Goal: Find specific page/section: Find specific page/section

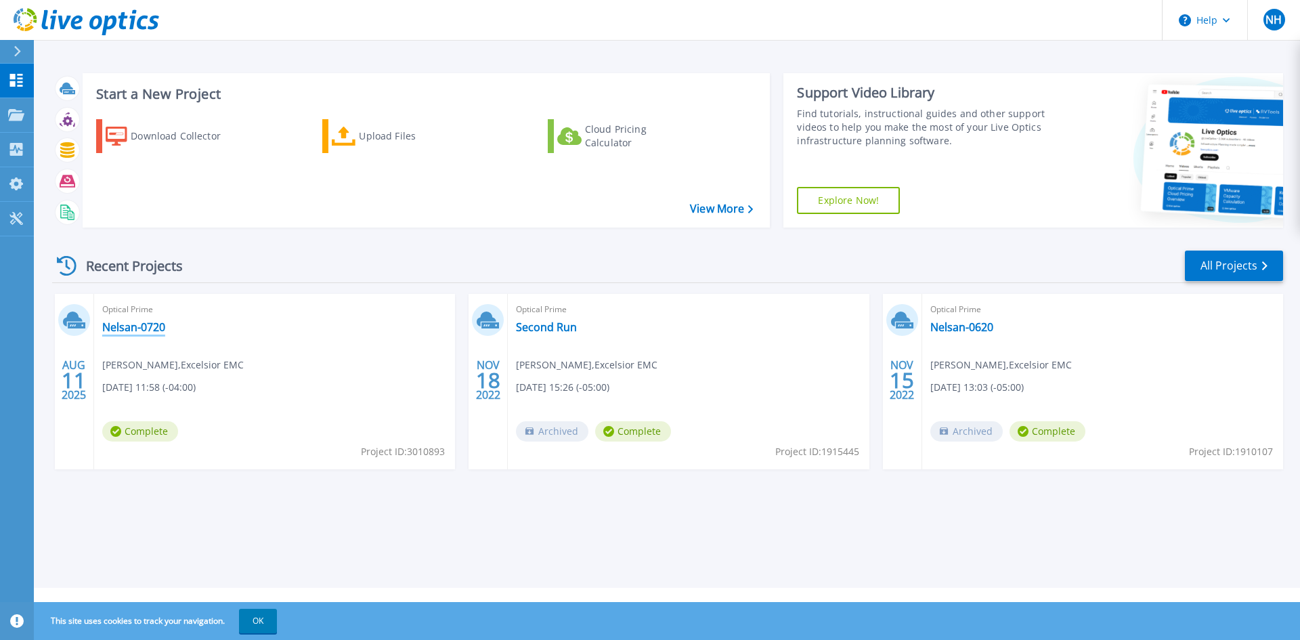
click at [131, 330] on link "Nelsan-0720" at bounding box center [133, 327] width 63 height 14
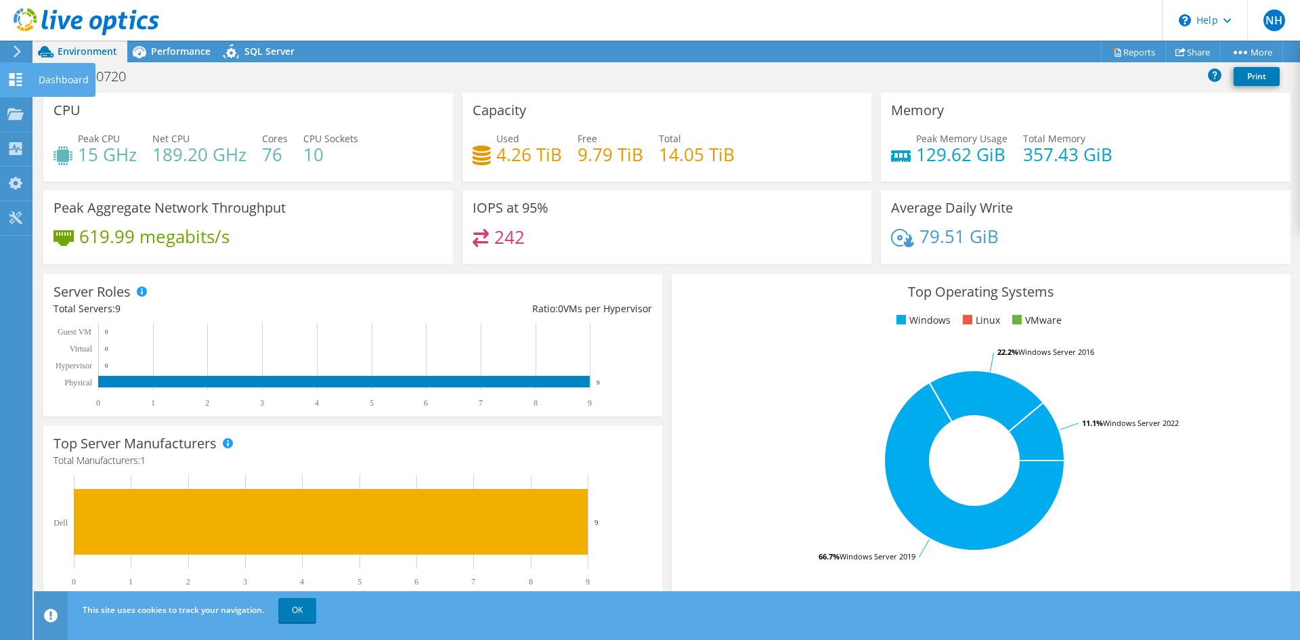
click at [15, 84] on icon at bounding box center [15, 79] width 16 height 13
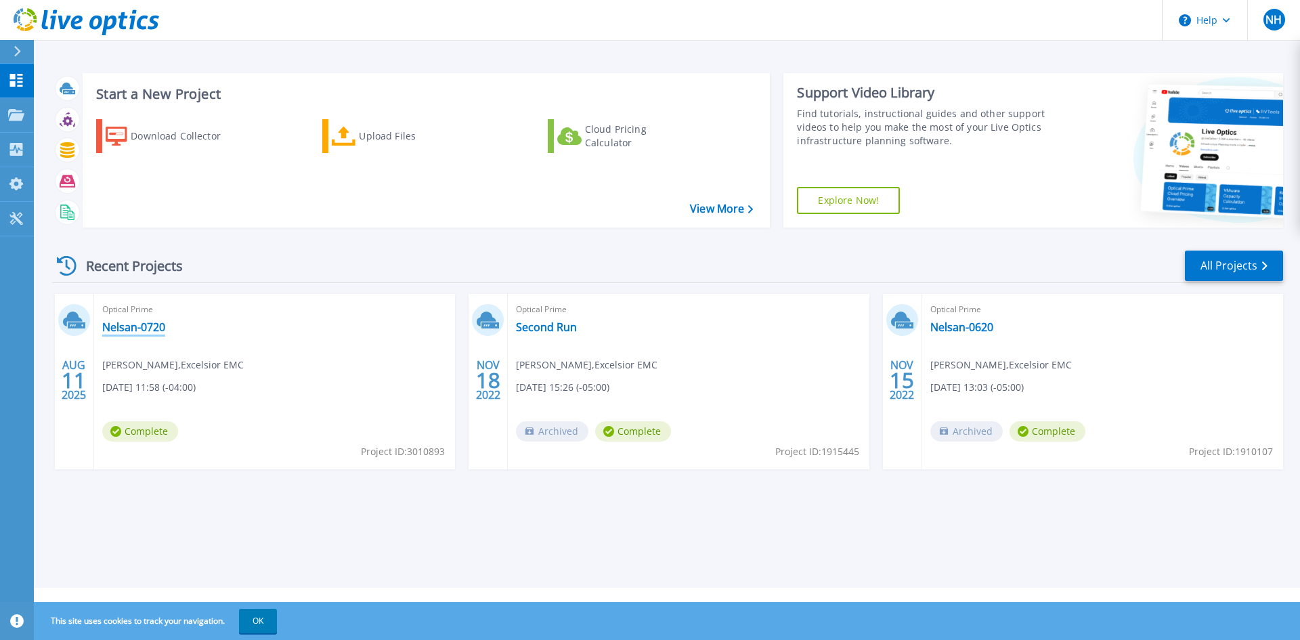
click at [157, 325] on link "Nelsan-0720" at bounding box center [133, 327] width 63 height 14
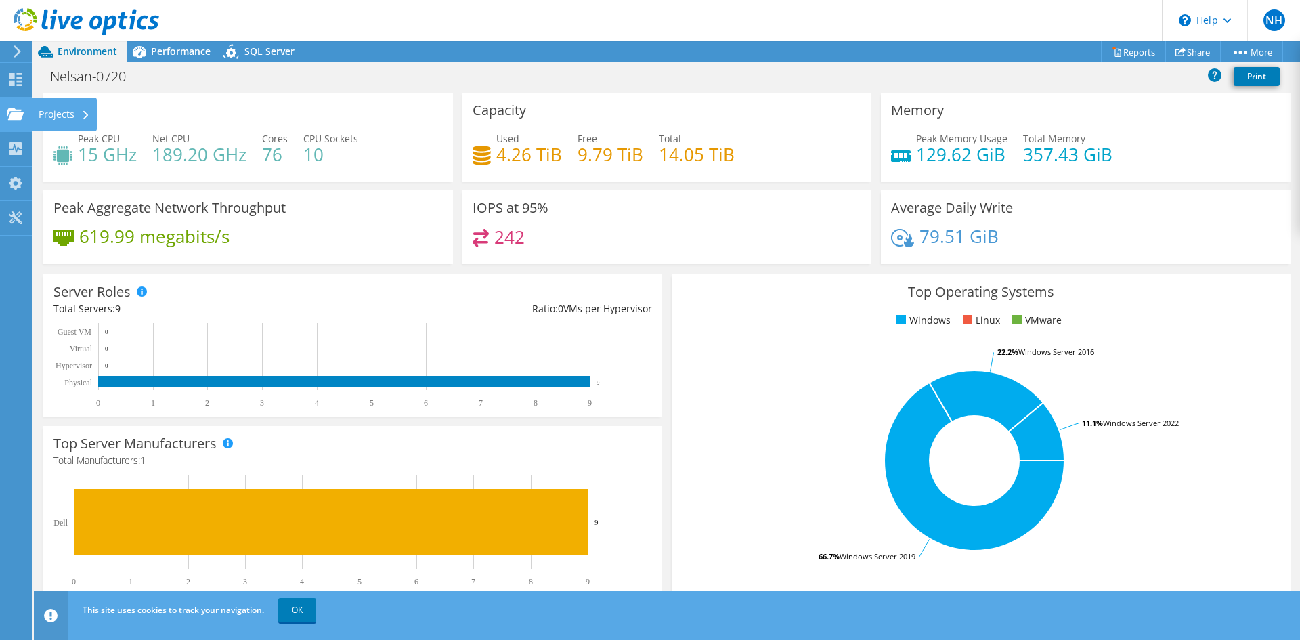
click at [48, 114] on div "Projects" at bounding box center [64, 114] width 65 height 34
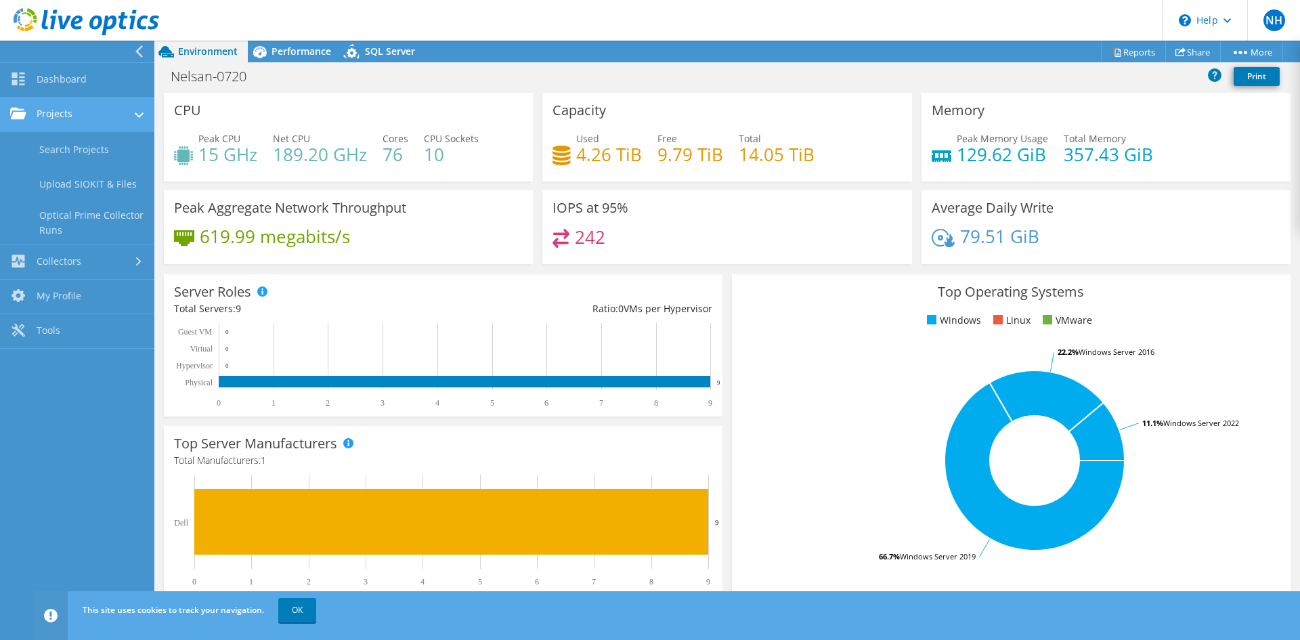
click at [115, 123] on link "Projects" at bounding box center [77, 114] width 154 height 35
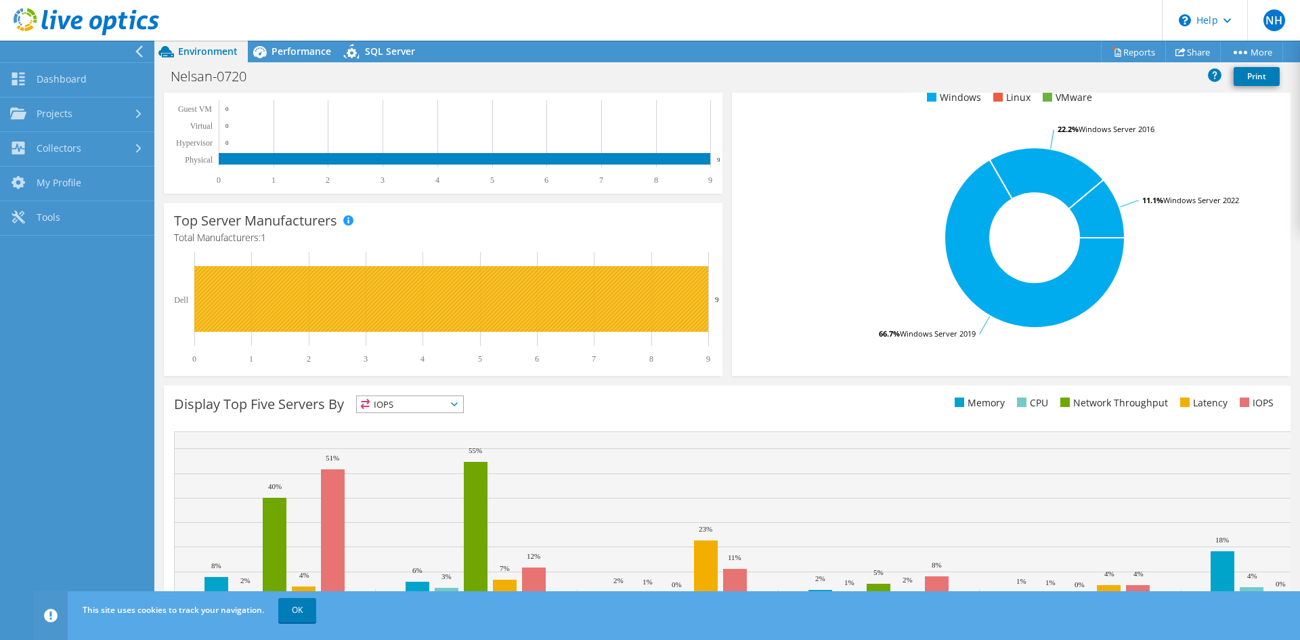
scroll to position [271, 0]
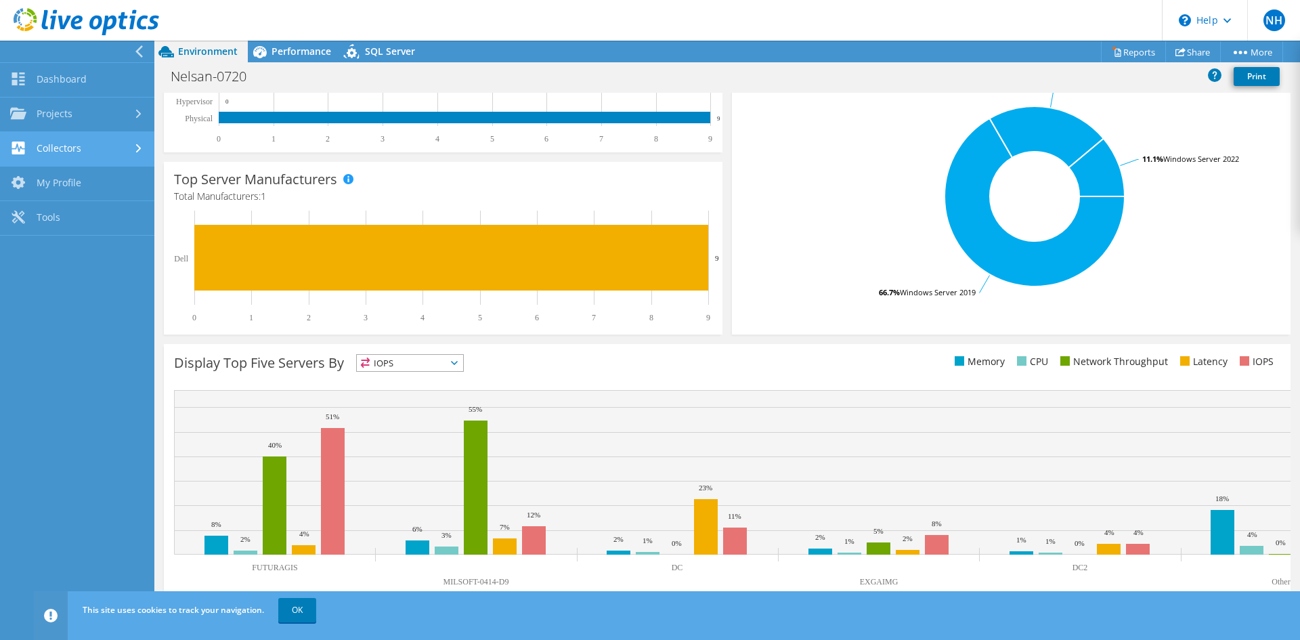
click at [79, 148] on link "Collectors" at bounding box center [77, 149] width 154 height 35
click at [110, 145] on link "Collectors" at bounding box center [77, 149] width 154 height 35
click at [57, 216] on link "Tools" at bounding box center [77, 218] width 154 height 35
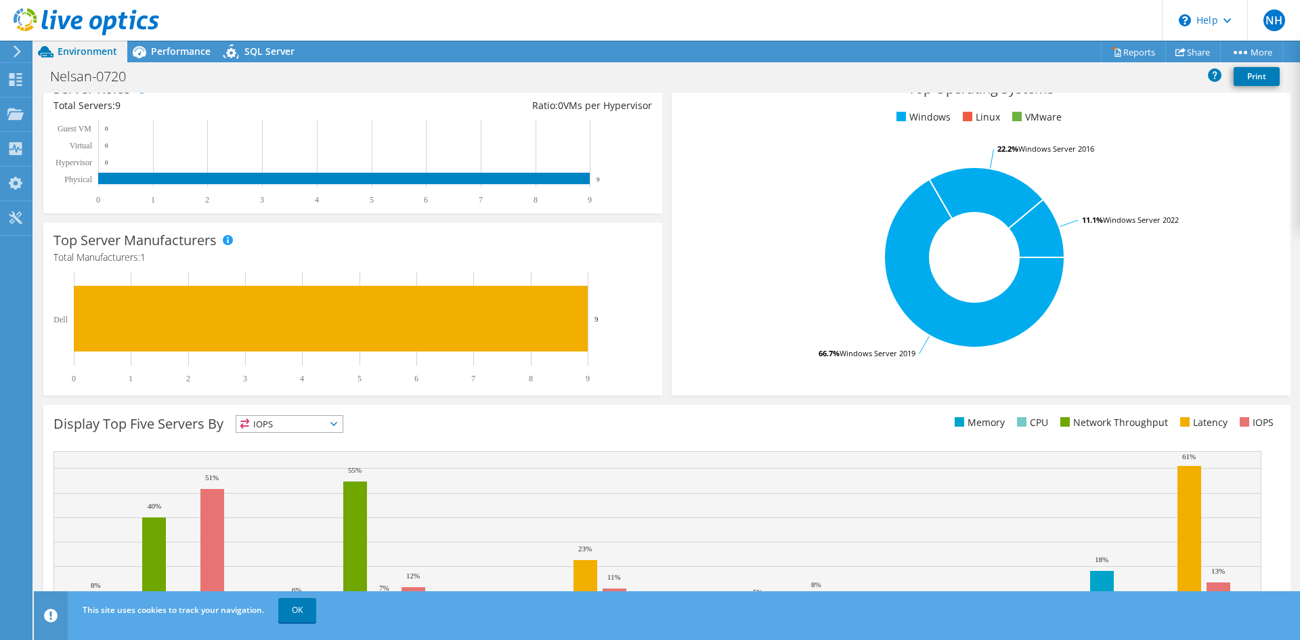
scroll to position [264, 0]
